Goal: Task Accomplishment & Management: Use online tool/utility

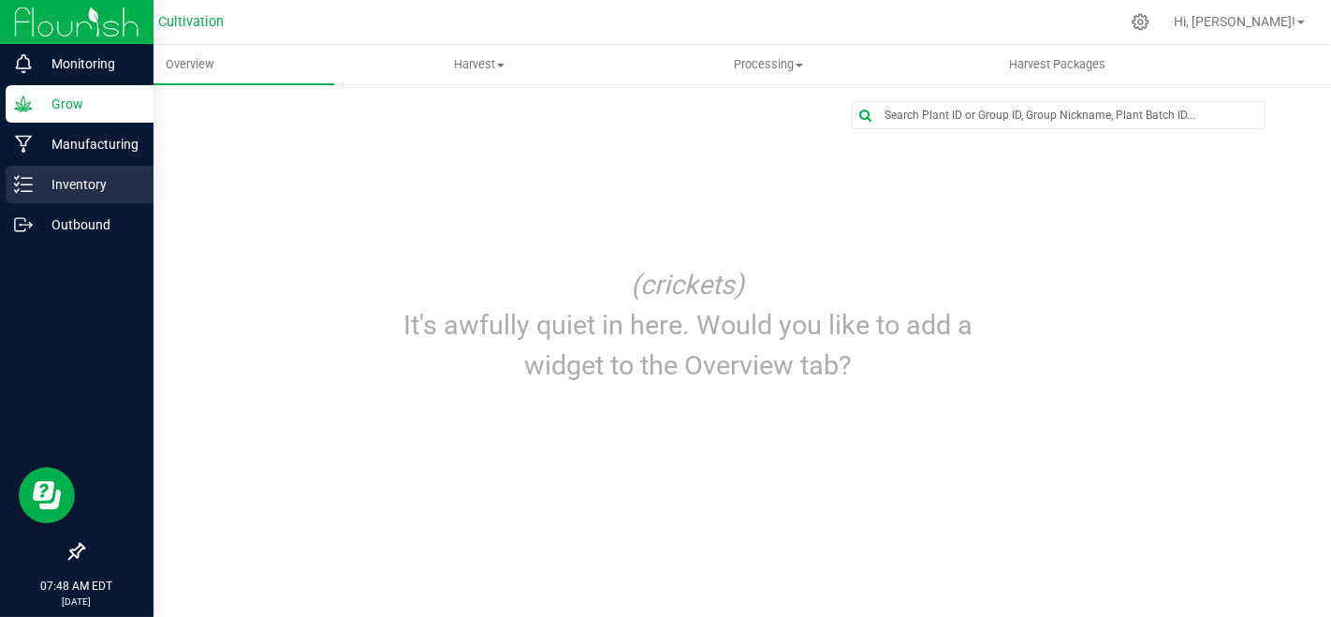
click at [0, 193] on link "Inventory" at bounding box center [76, 186] width 153 height 40
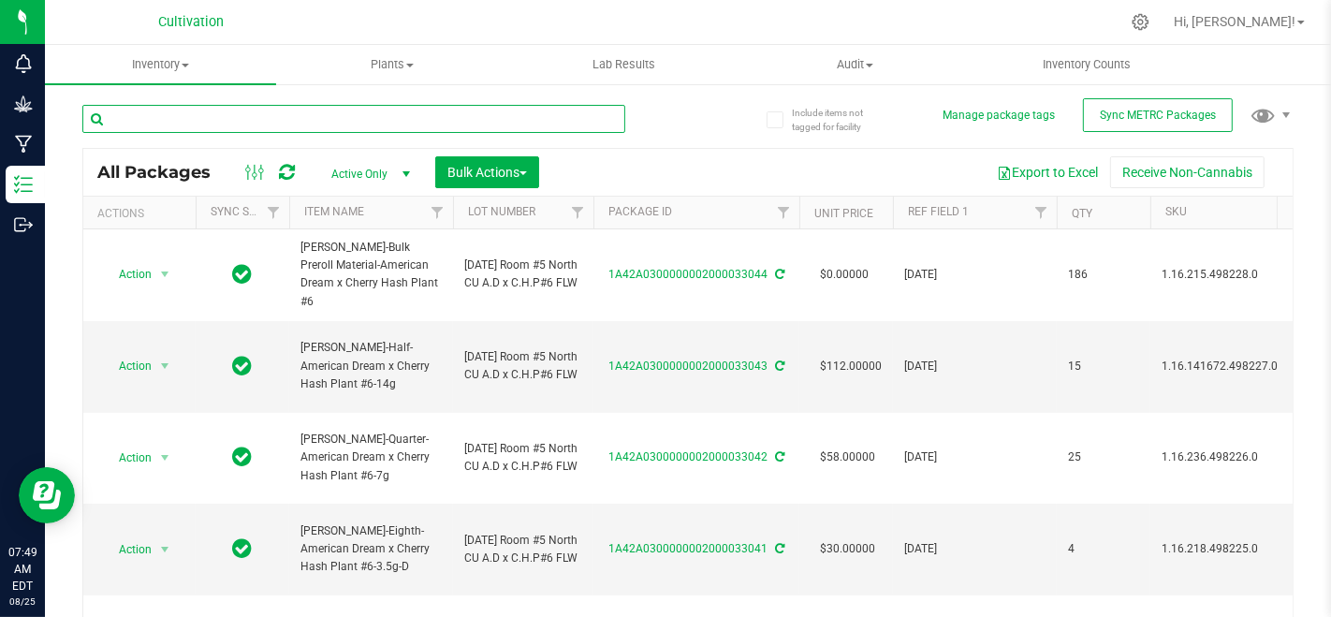
click at [514, 120] on input "text" at bounding box center [353, 119] width 543 height 28
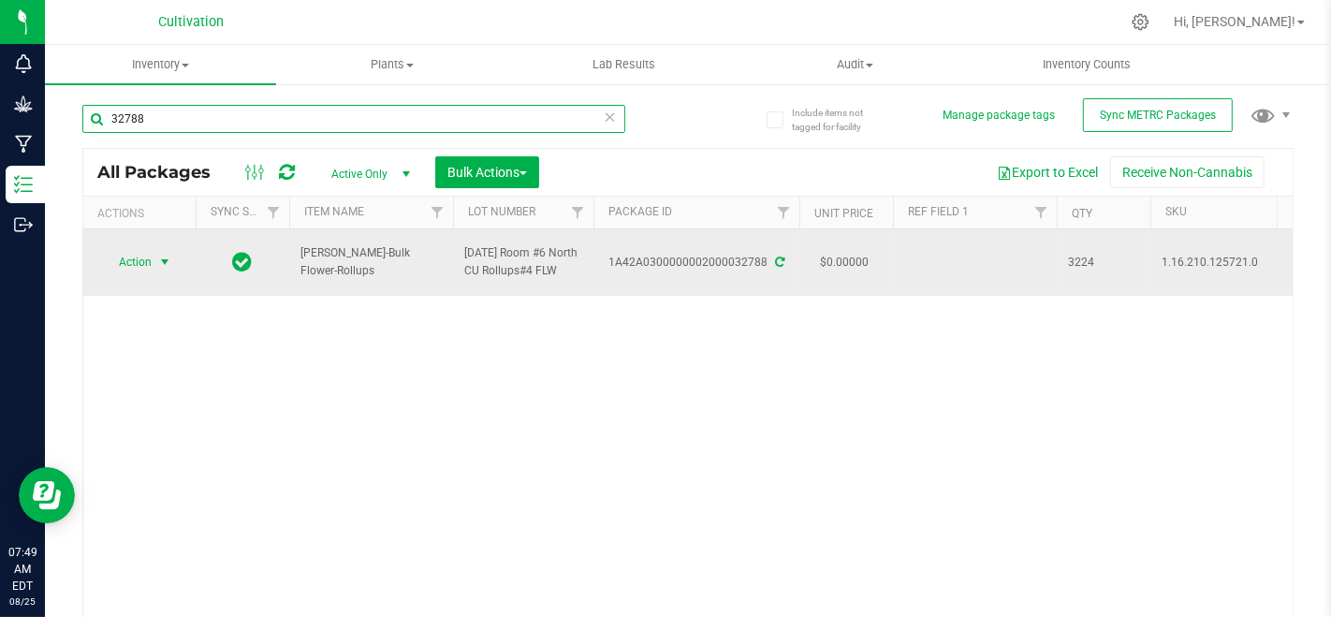
type input "32788"
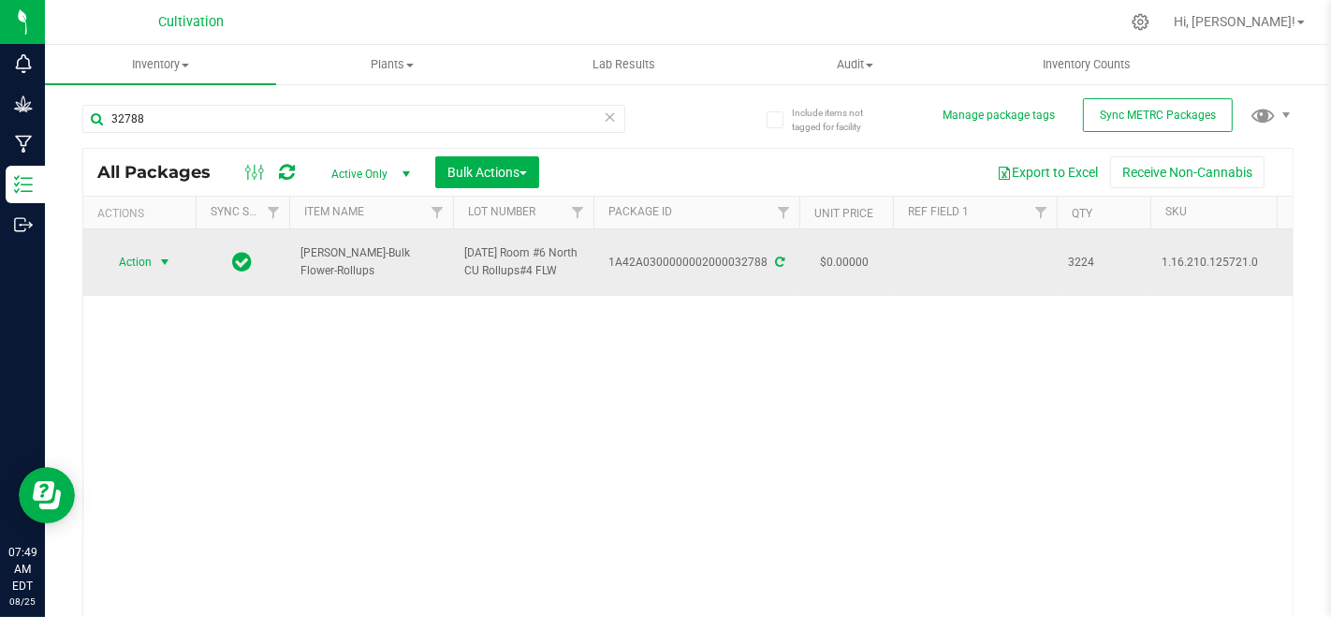
click at [172, 270] on span "select" at bounding box center [164, 262] width 23 height 26
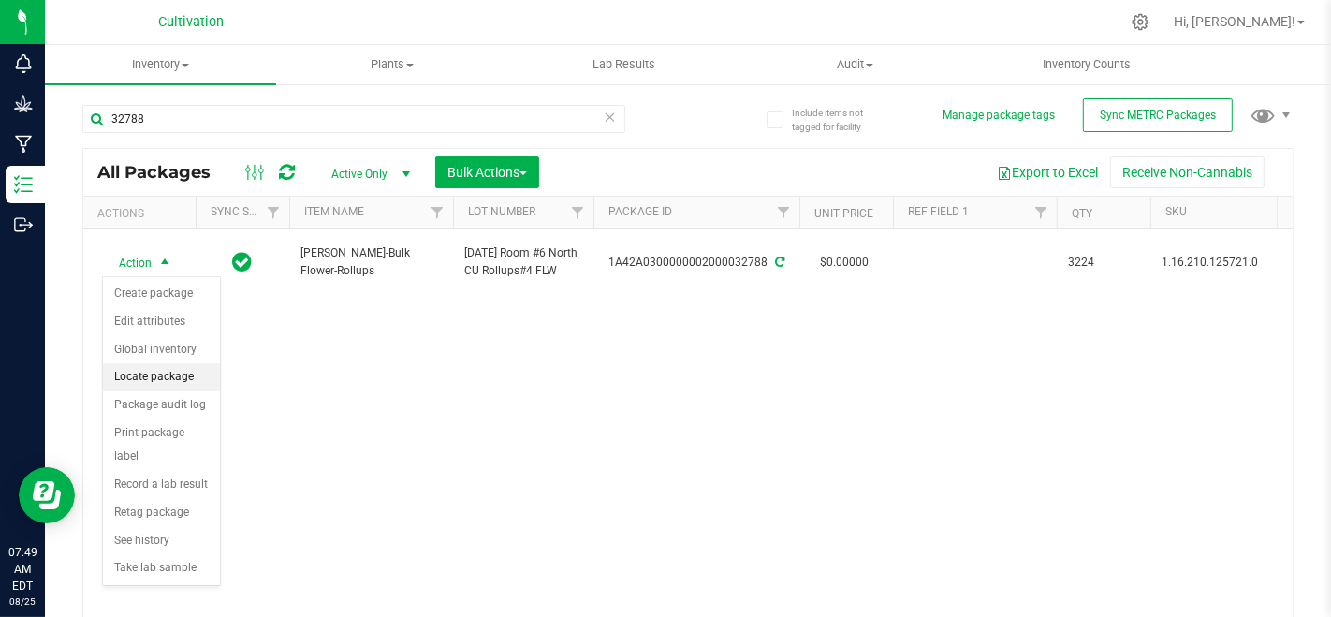
click at [179, 373] on li "Locate package" at bounding box center [161, 377] width 117 height 28
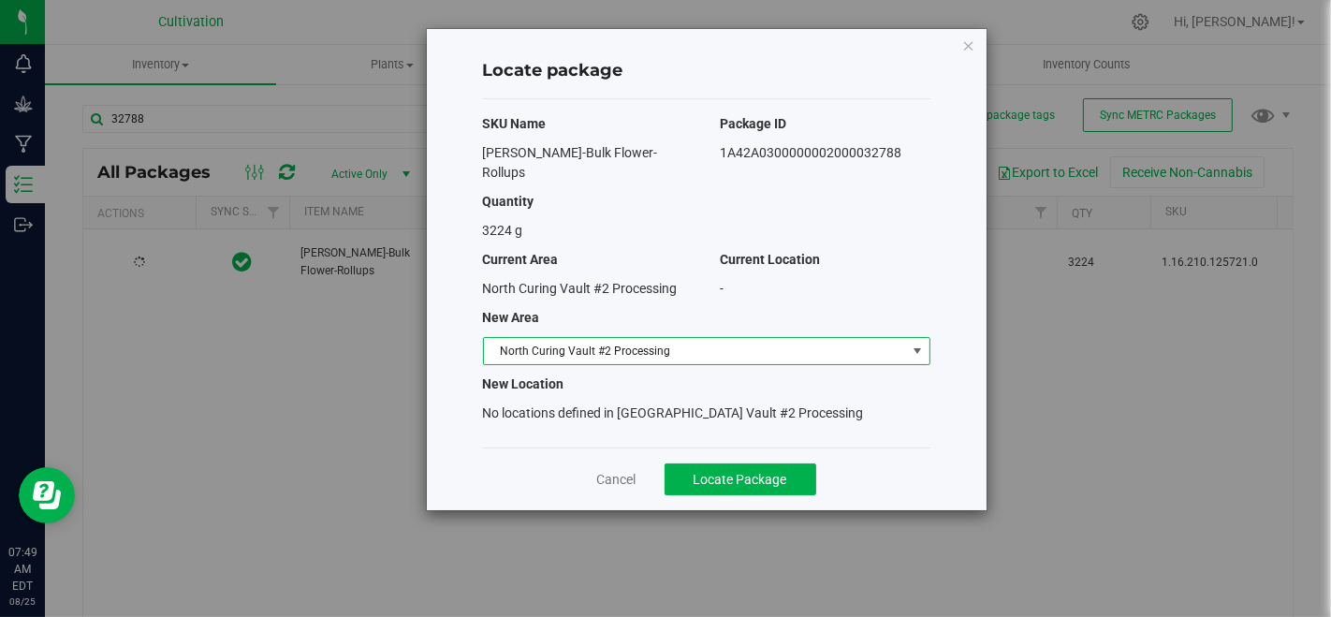
click at [716, 338] on span "North Curing Vault #2 Processing" at bounding box center [695, 351] width 422 height 26
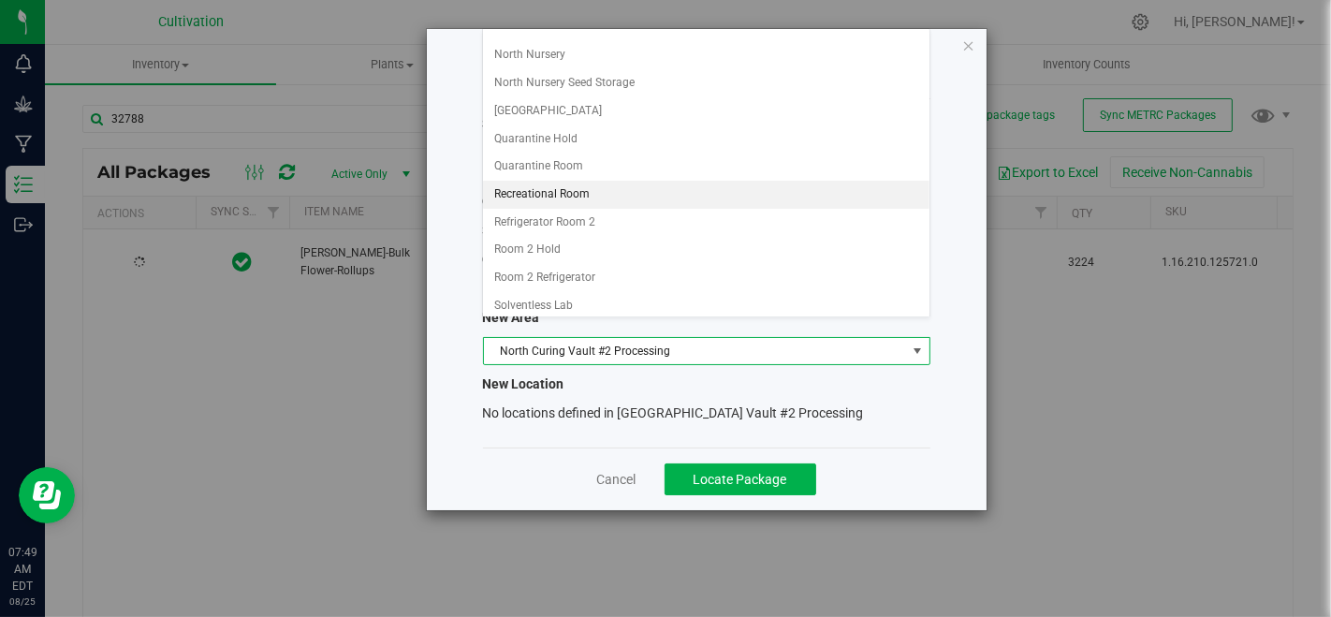
scroll to position [312, 0]
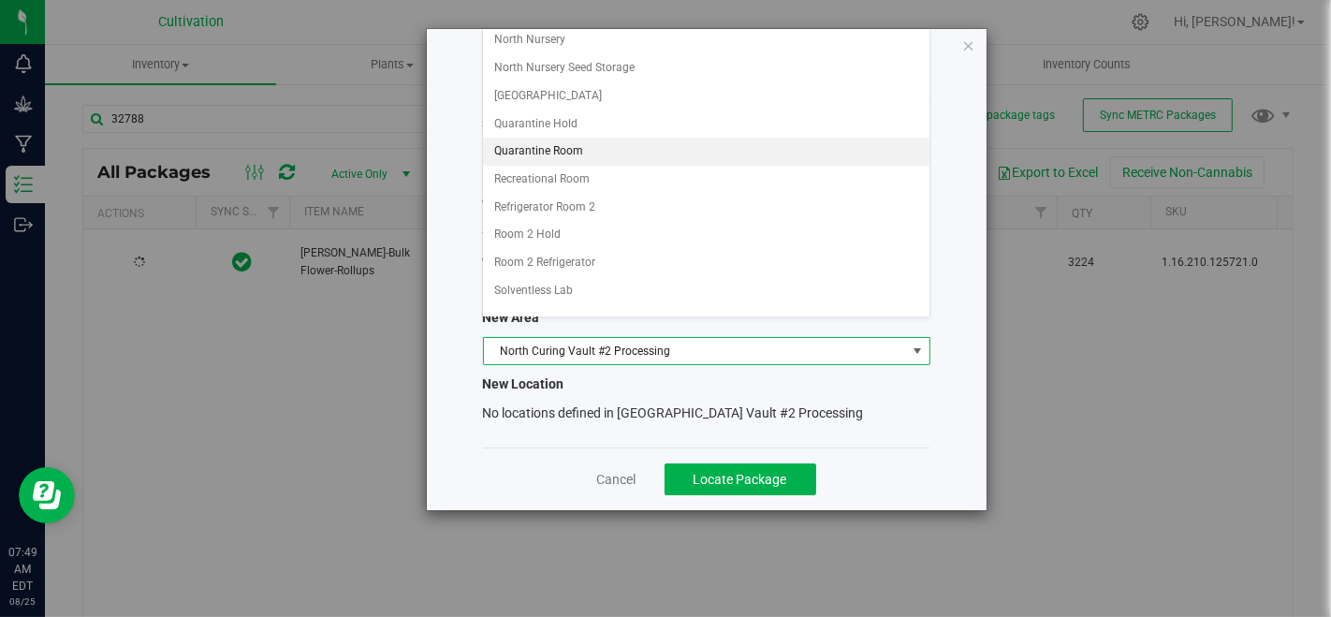
click at [591, 138] on li "Quarantine Room" at bounding box center [706, 152] width 446 height 28
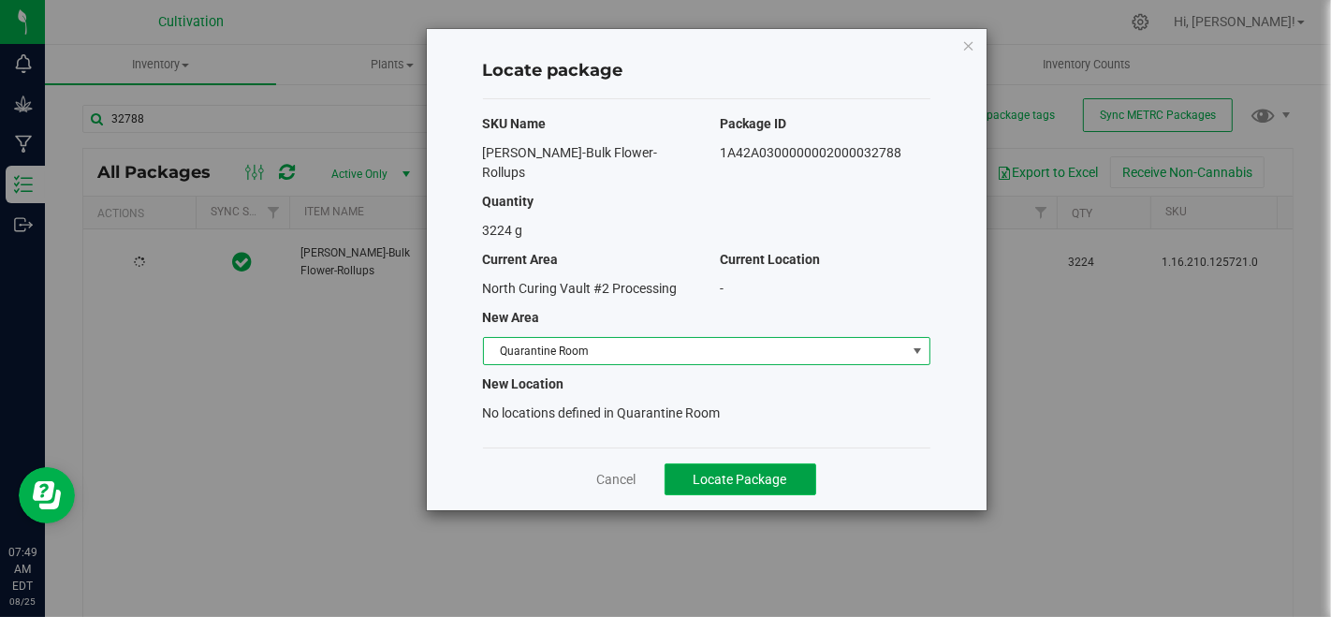
click at [733, 472] on span "Locate Package" at bounding box center [740, 479] width 94 height 15
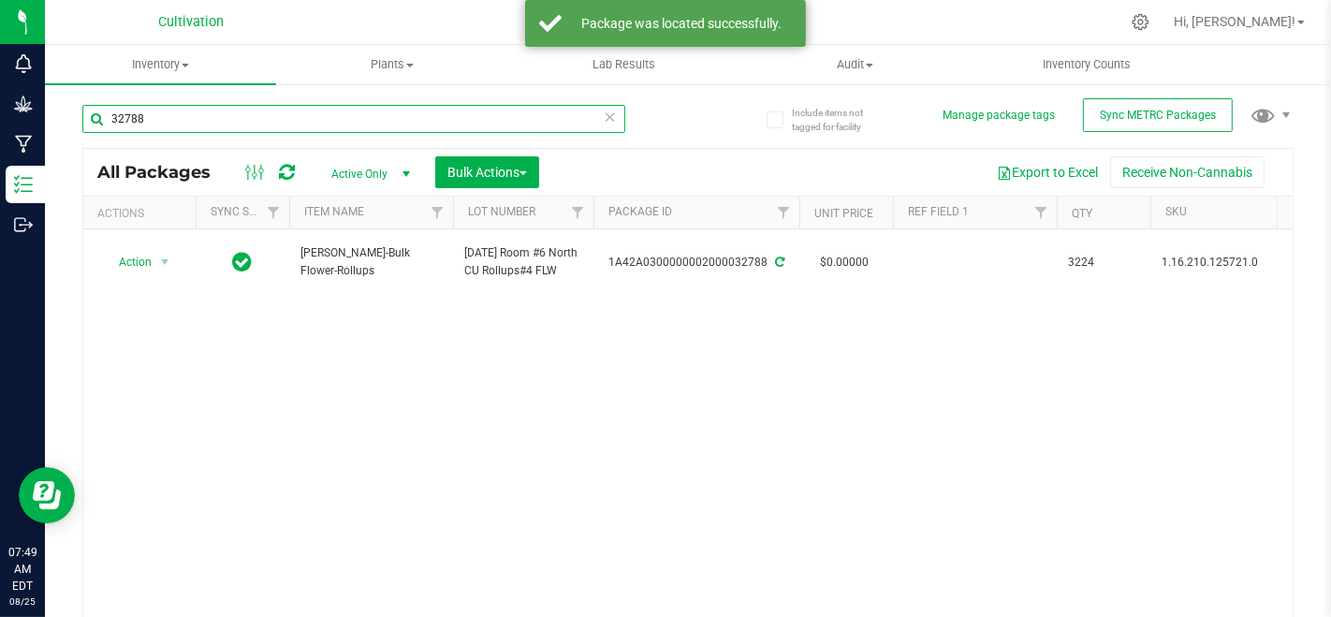
click at [294, 132] on input "32788" at bounding box center [353, 119] width 543 height 28
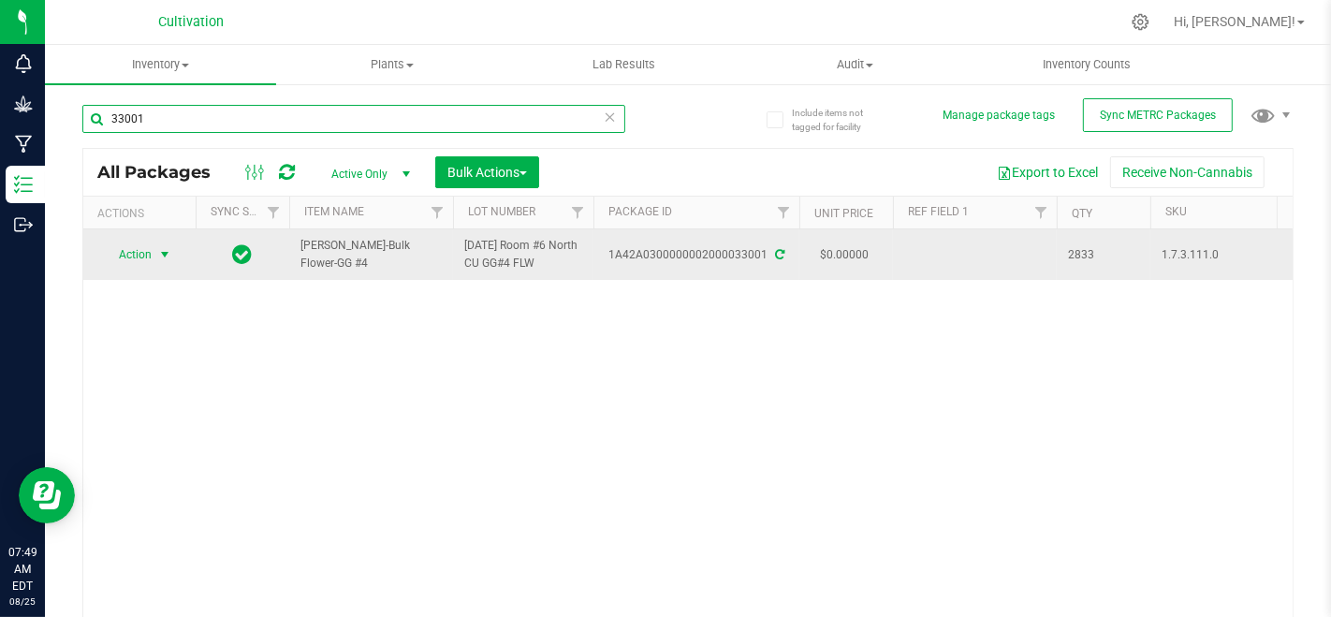
type input "33001"
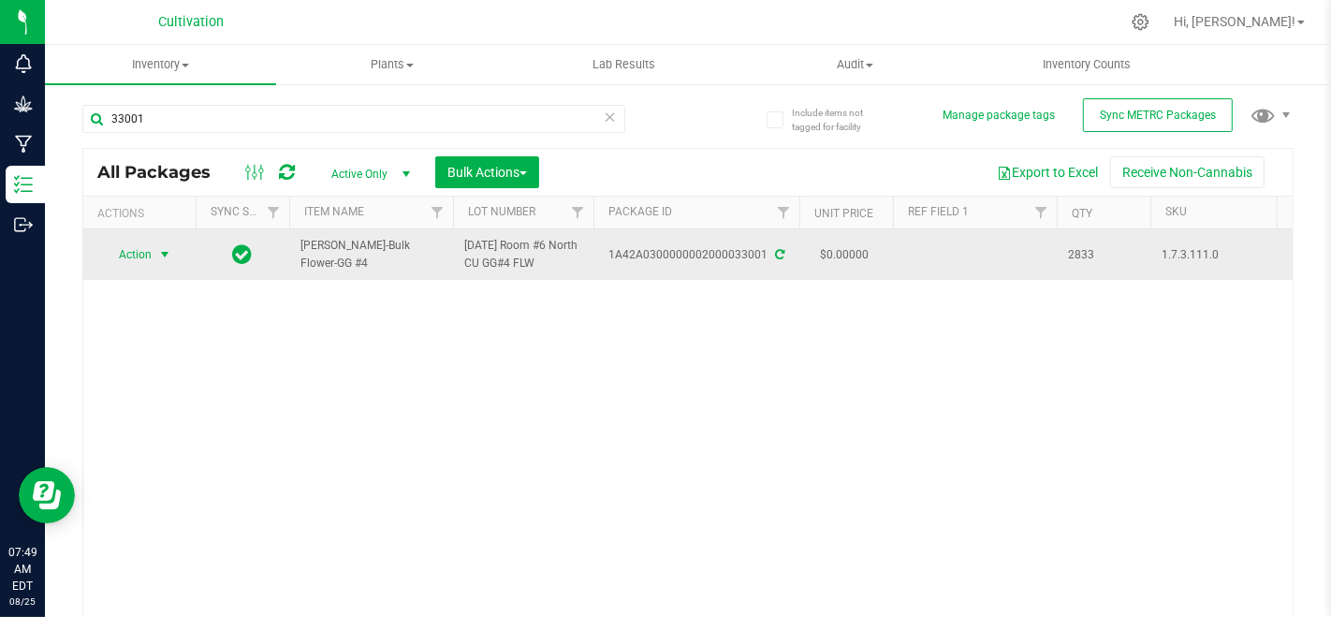
click at [103, 261] on span "Action" at bounding box center [127, 254] width 51 height 26
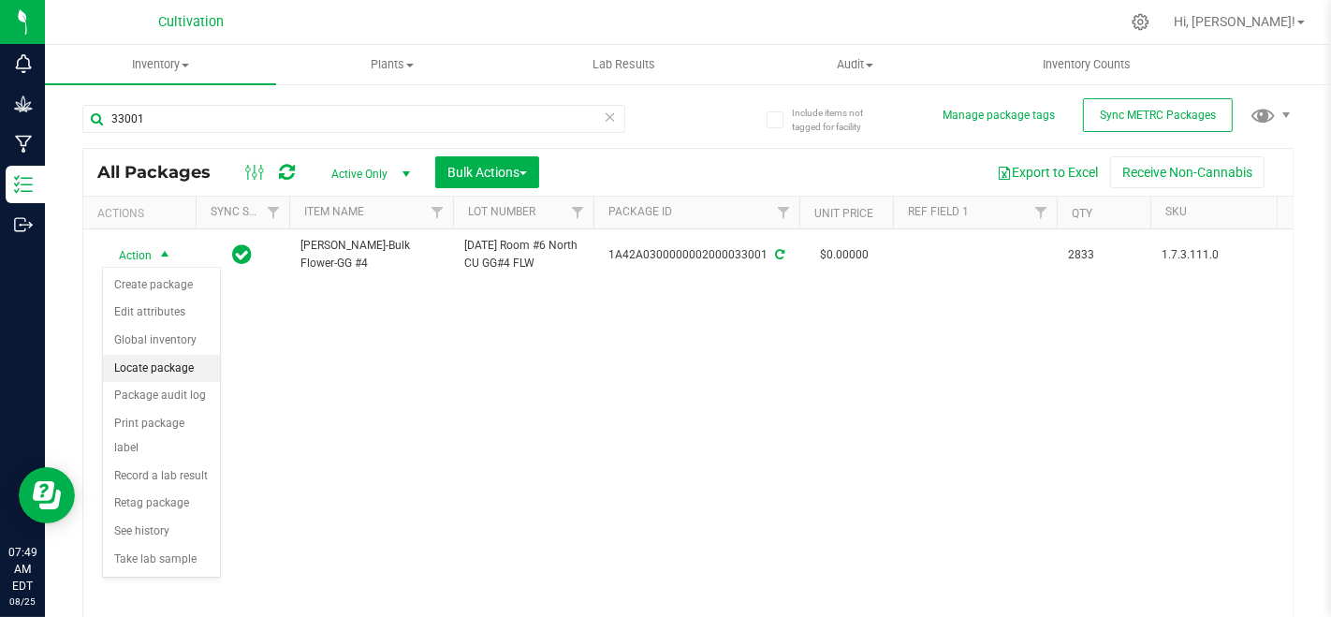
click at [141, 368] on li "Locate package" at bounding box center [161, 369] width 117 height 28
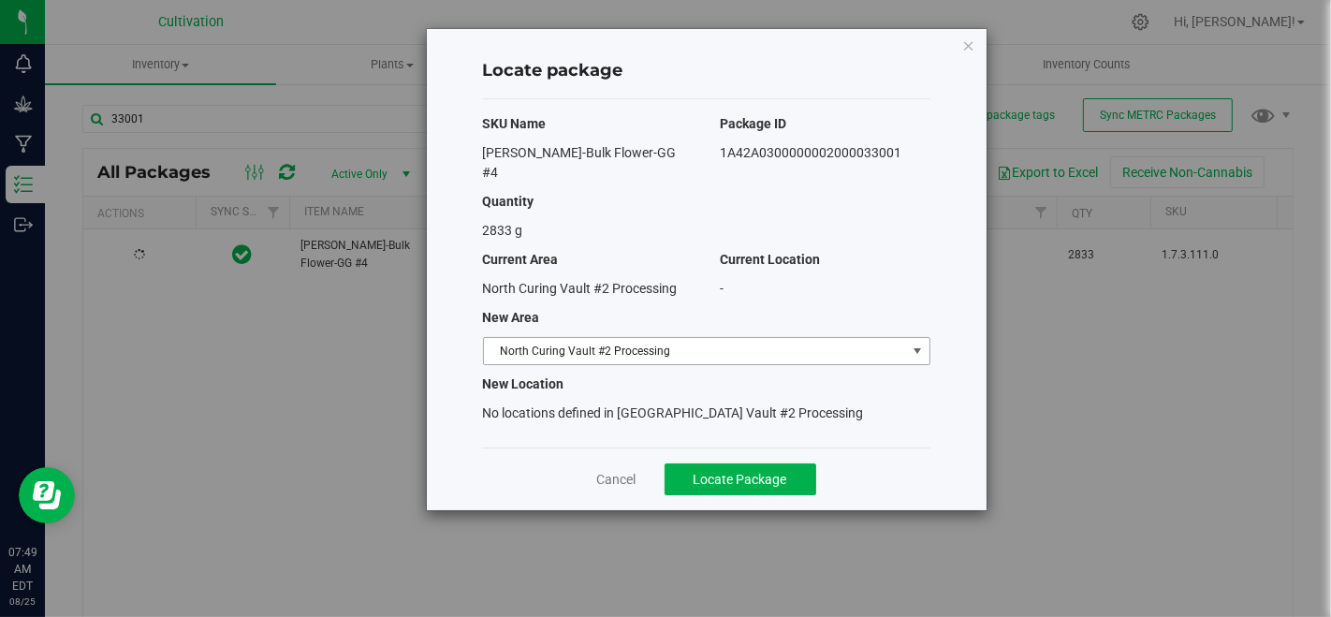
click at [521, 338] on span "North Curing Vault #2 Processing" at bounding box center [695, 351] width 422 height 26
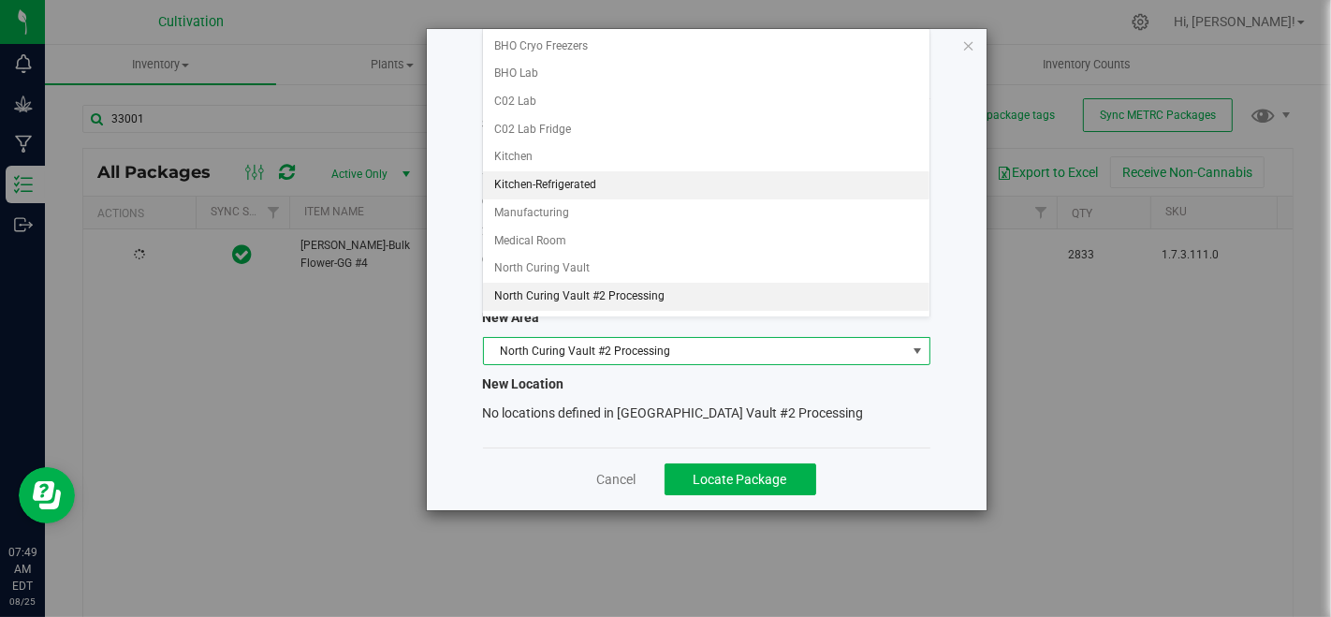
scroll to position [208, 0]
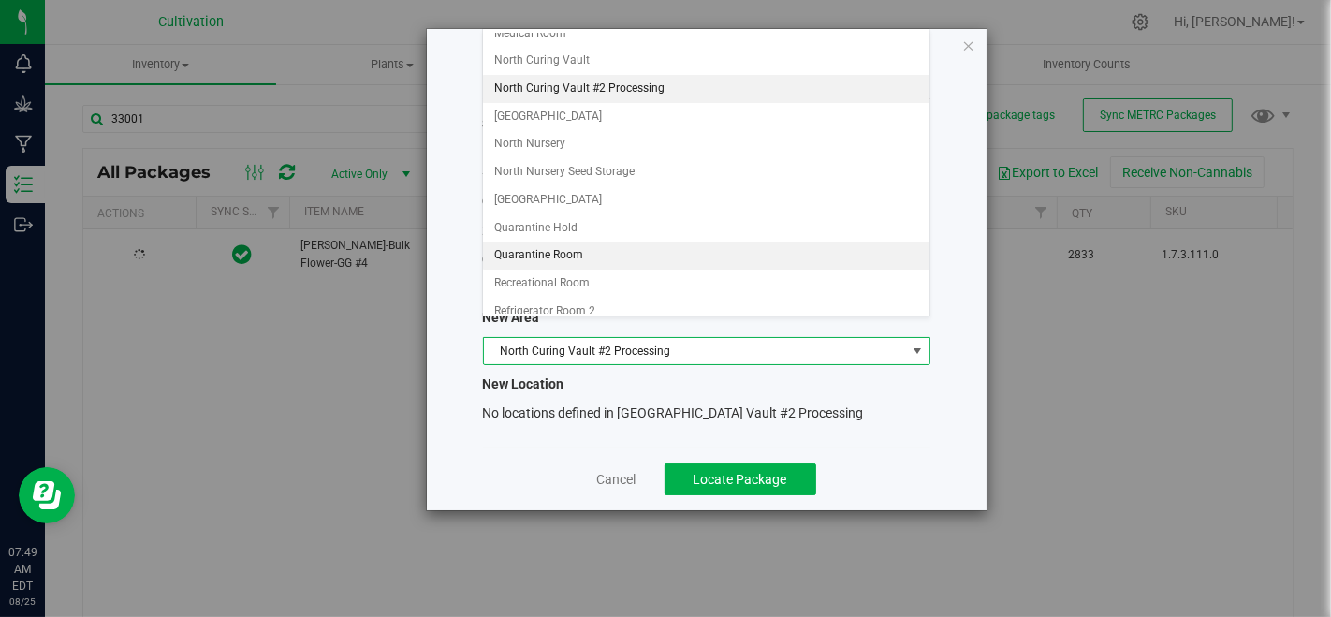
click at [579, 241] on li "Quarantine Room" at bounding box center [706, 255] width 446 height 28
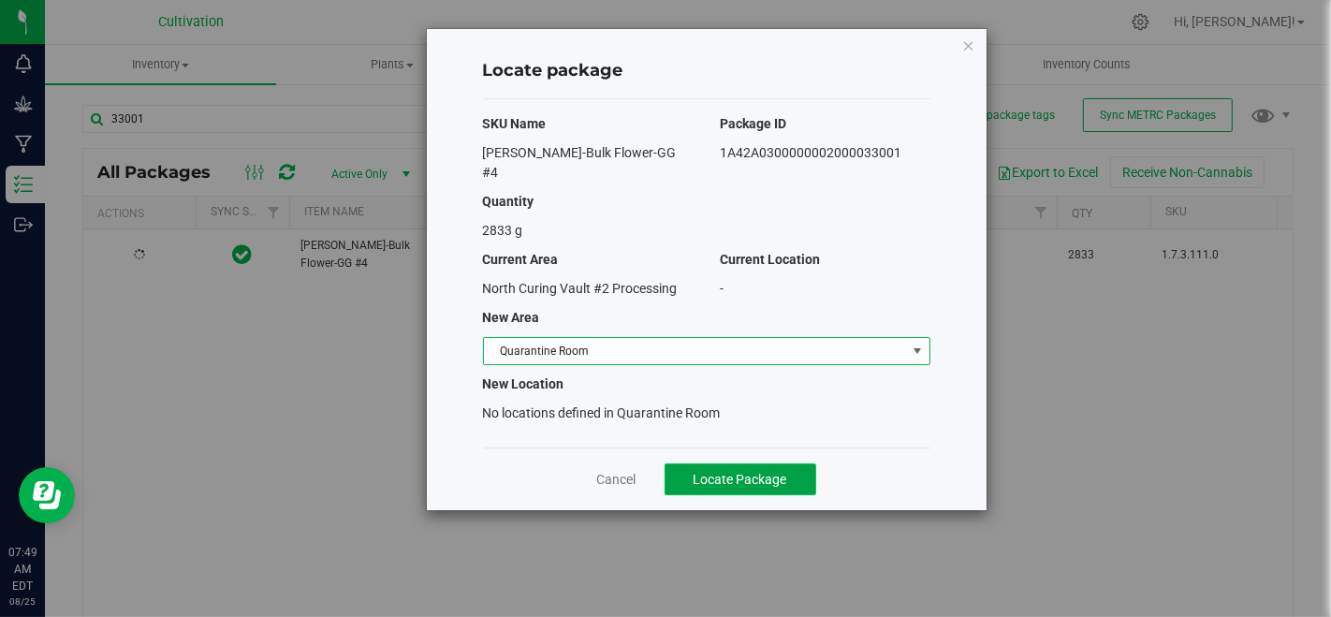
click at [689, 463] on button "Locate Package" at bounding box center [740, 479] width 152 height 32
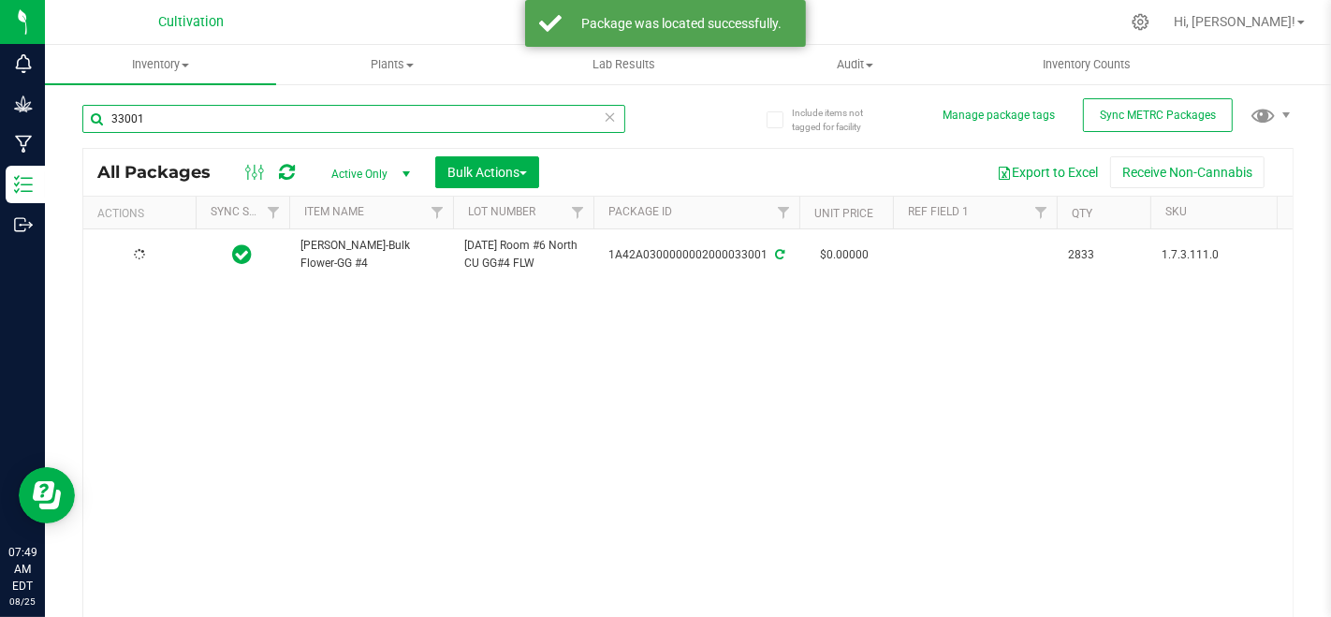
click at [379, 118] on input "33001" at bounding box center [353, 119] width 543 height 28
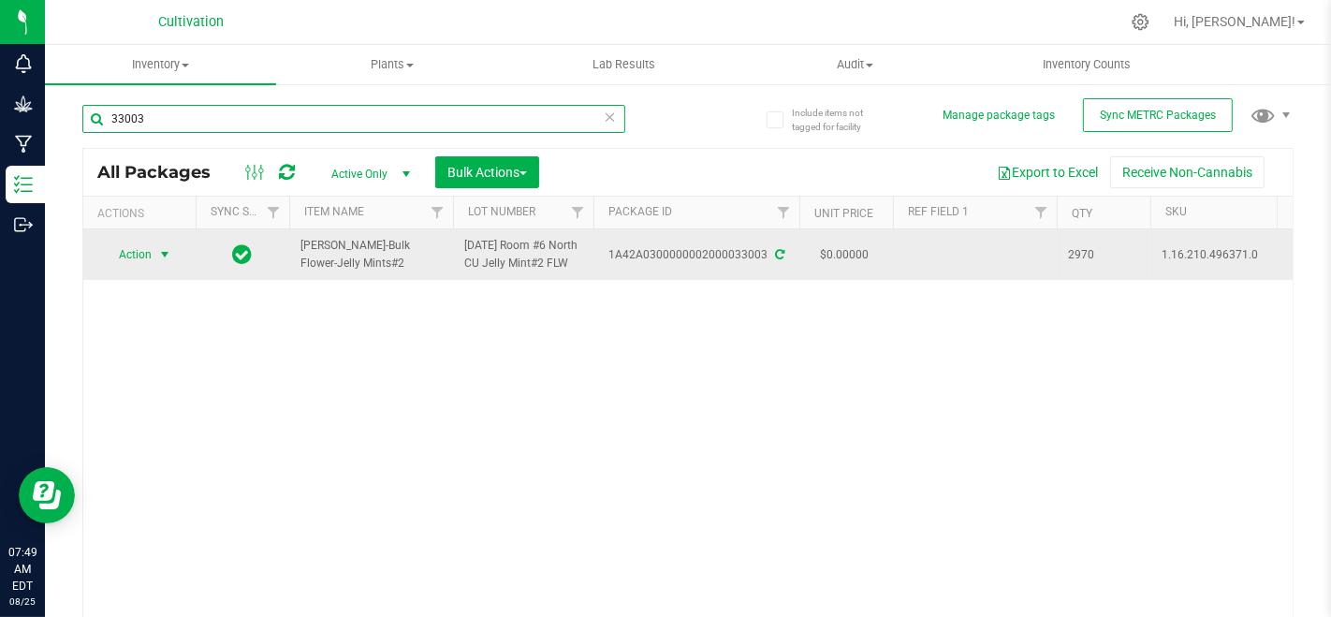
type input "33003"
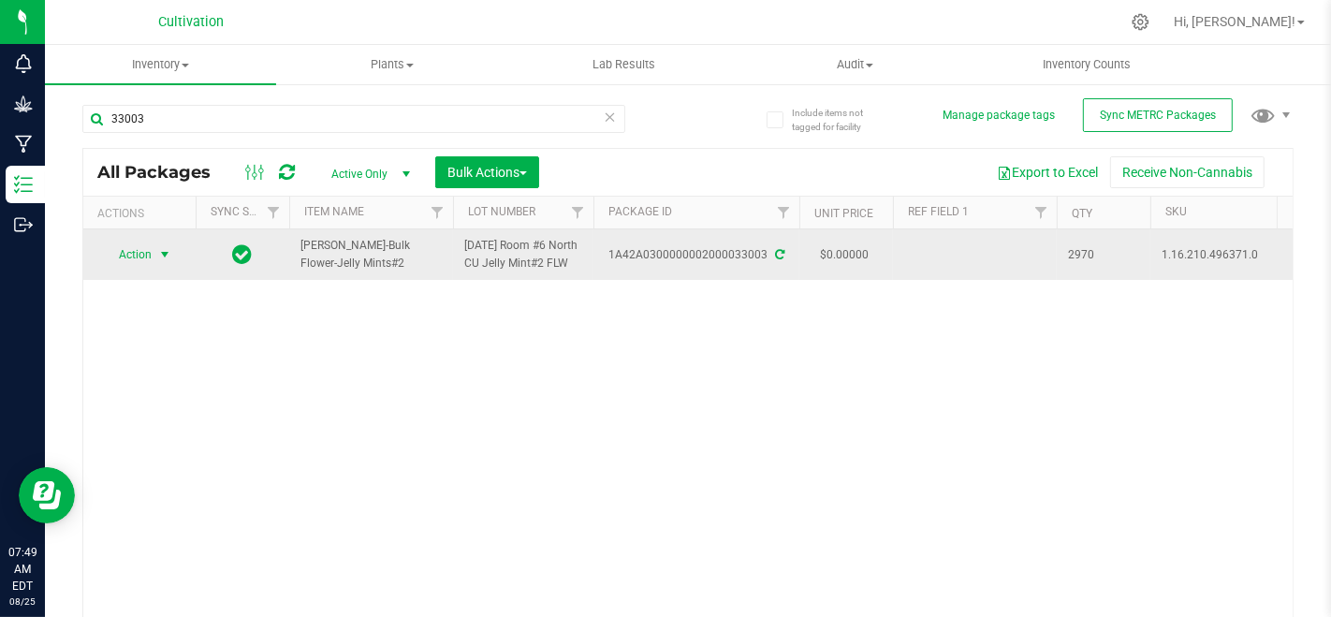
click at [134, 260] on span "Action" at bounding box center [127, 254] width 51 height 26
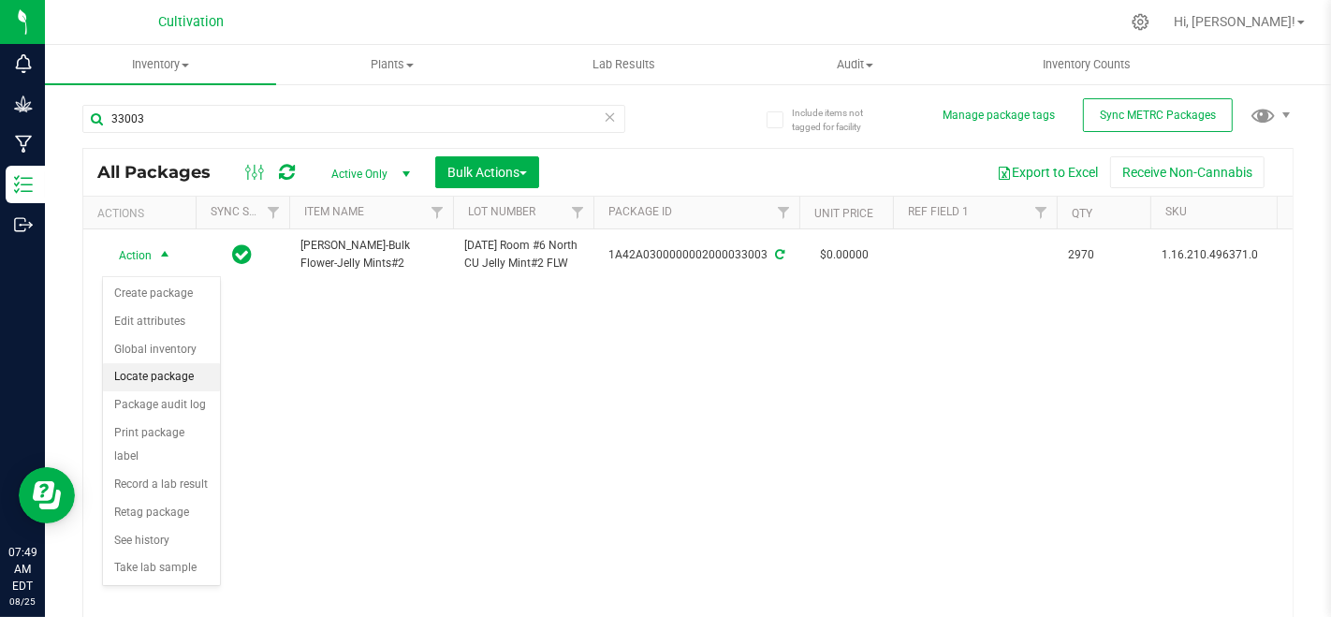
click at [158, 378] on li "Locate package" at bounding box center [161, 377] width 117 height 28
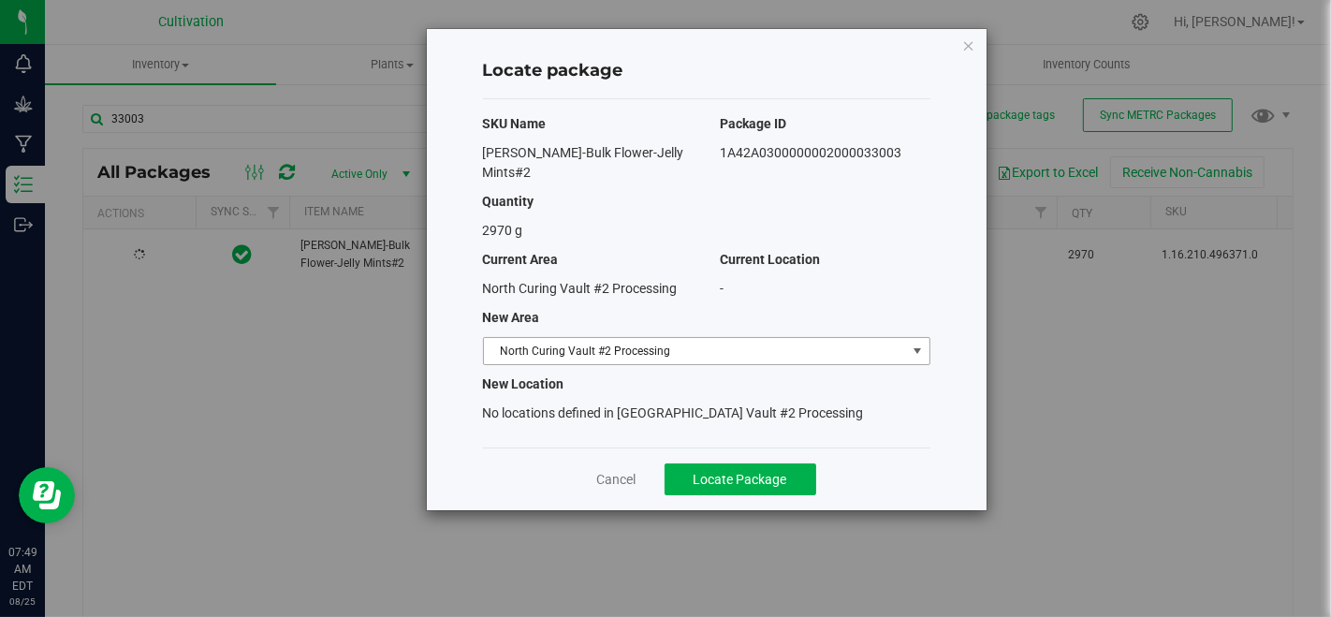
click at [671, 338] on span "North Curing Vault #2 Processing" at bounding box center [695, 351] width 422 height 26
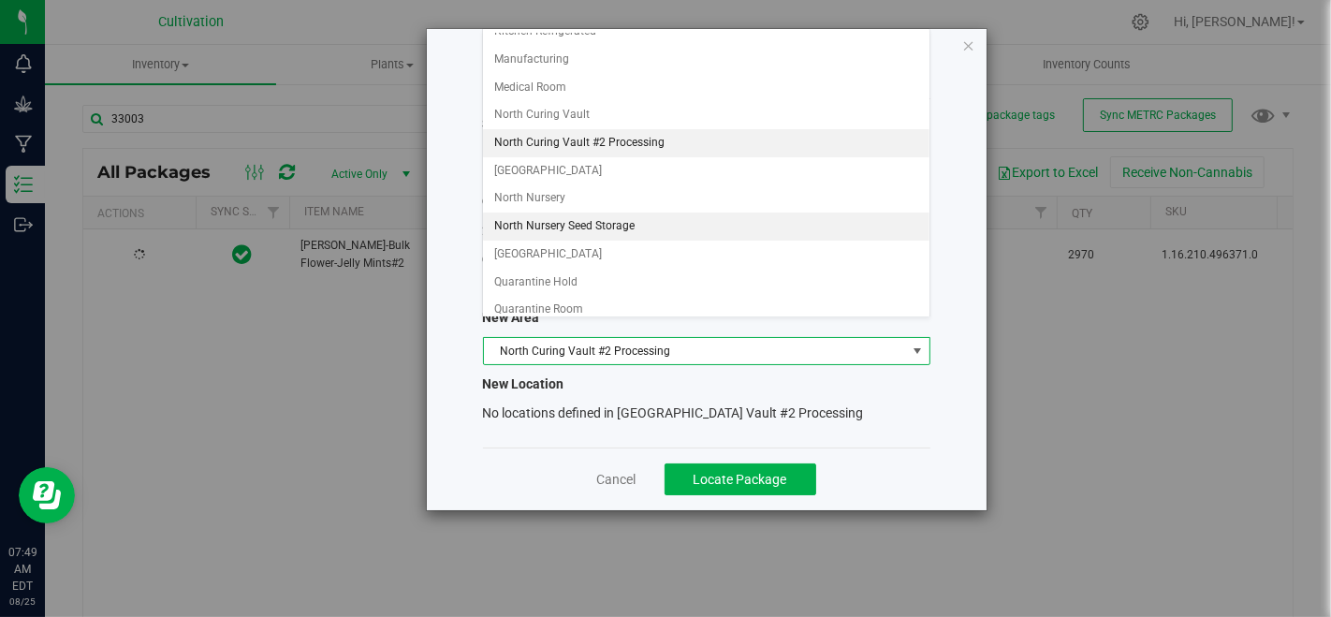
scroll to position [208, 0]
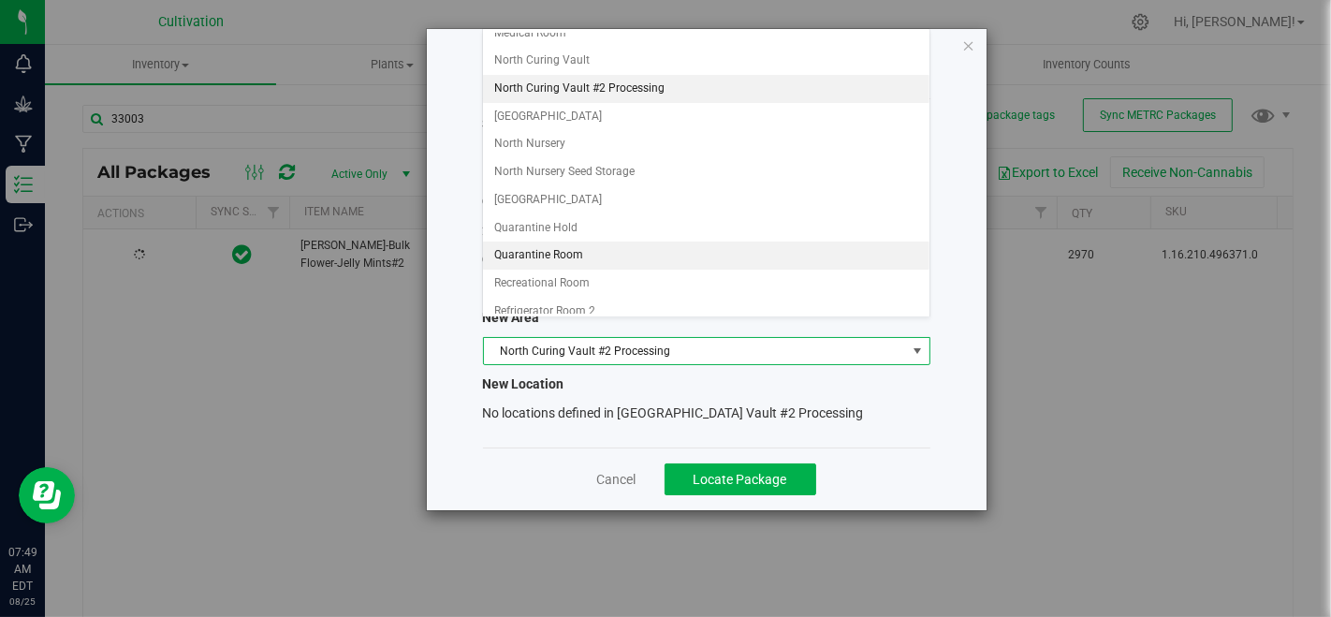
click at [605, 246] on li "Quarantine Room" at bounding box center [706, 255] width 446 height 28
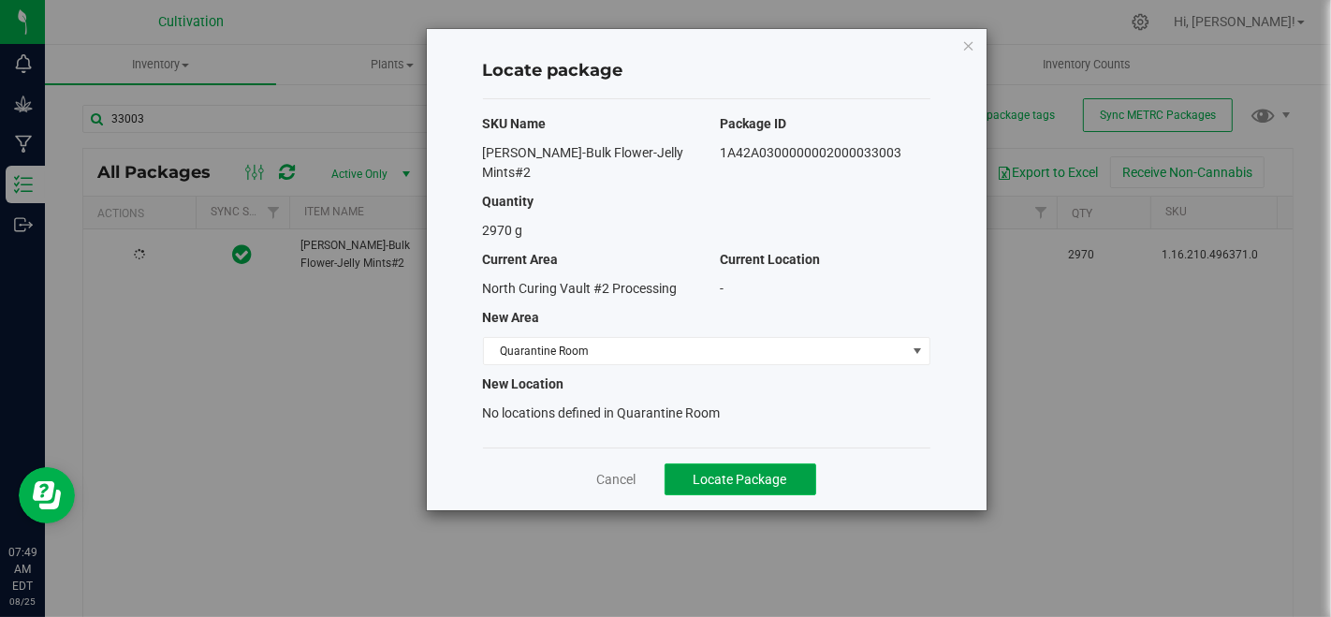
click at [729, 472] on span "Locate Package" at bounding box center [740, 479] width 94 height 15
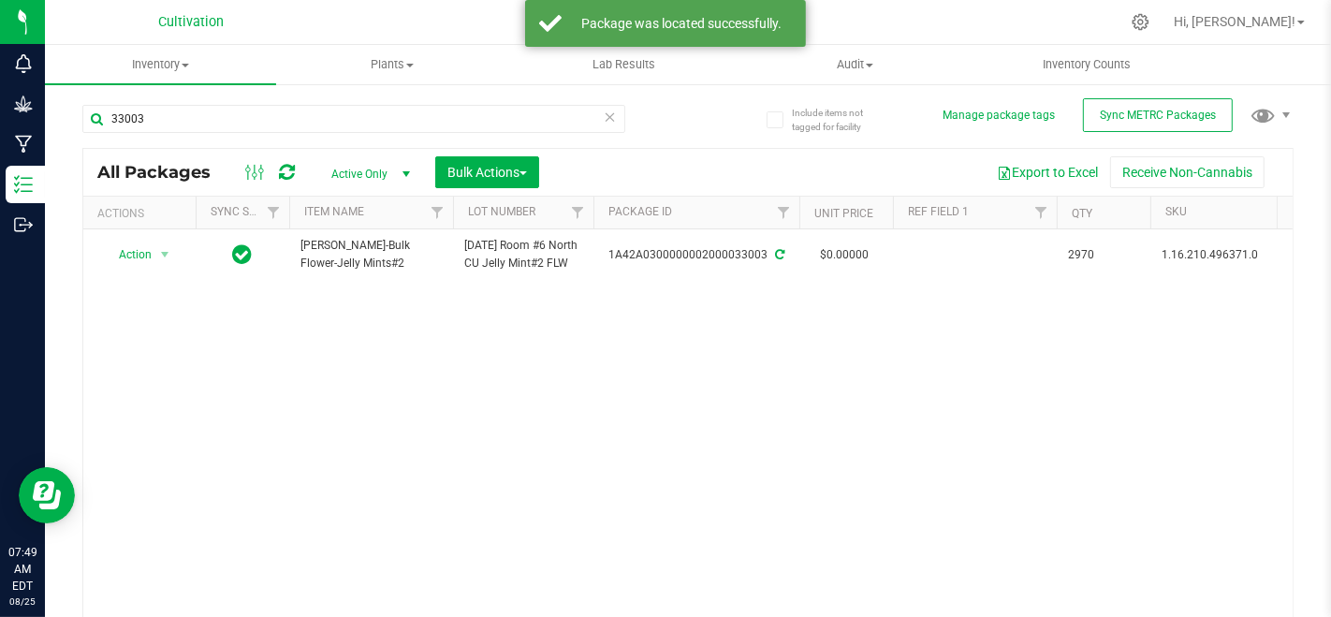
click at [606, 110] on icon at bounding box center [610, 116] width 13 height 22
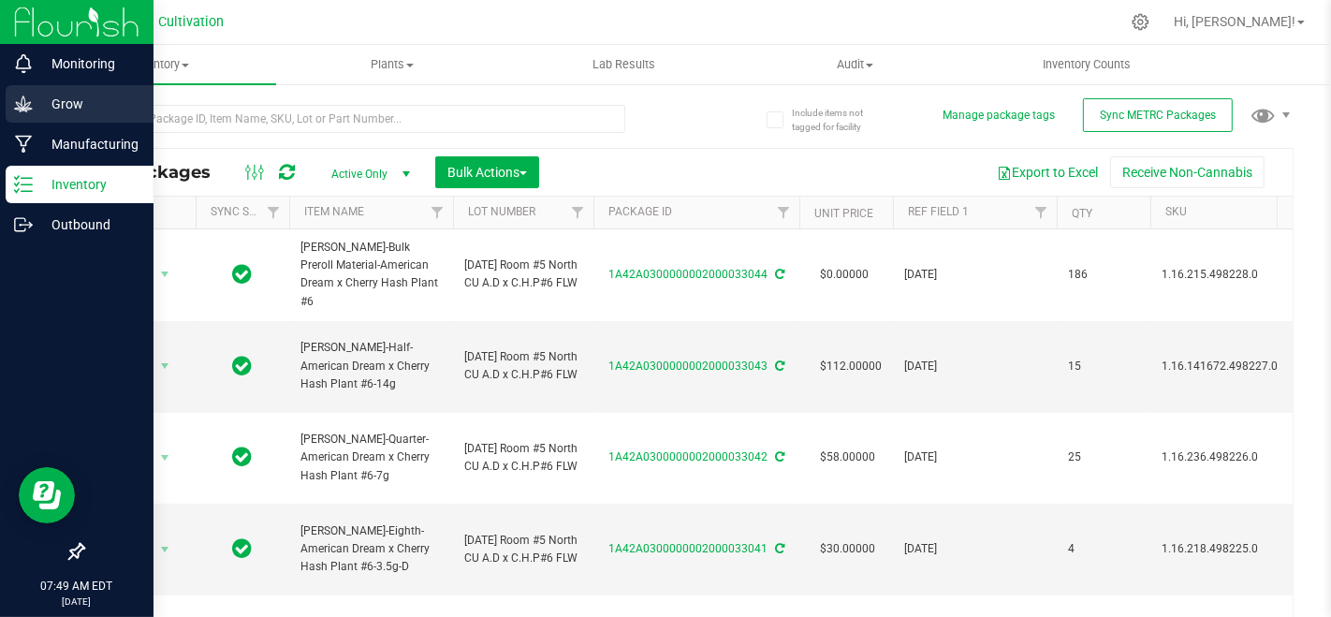
click at [32, 112] on icon at bounding box center [23, 104] width 19 height 19
